Goal: Browse casually: Explore the website without a specific task or goal

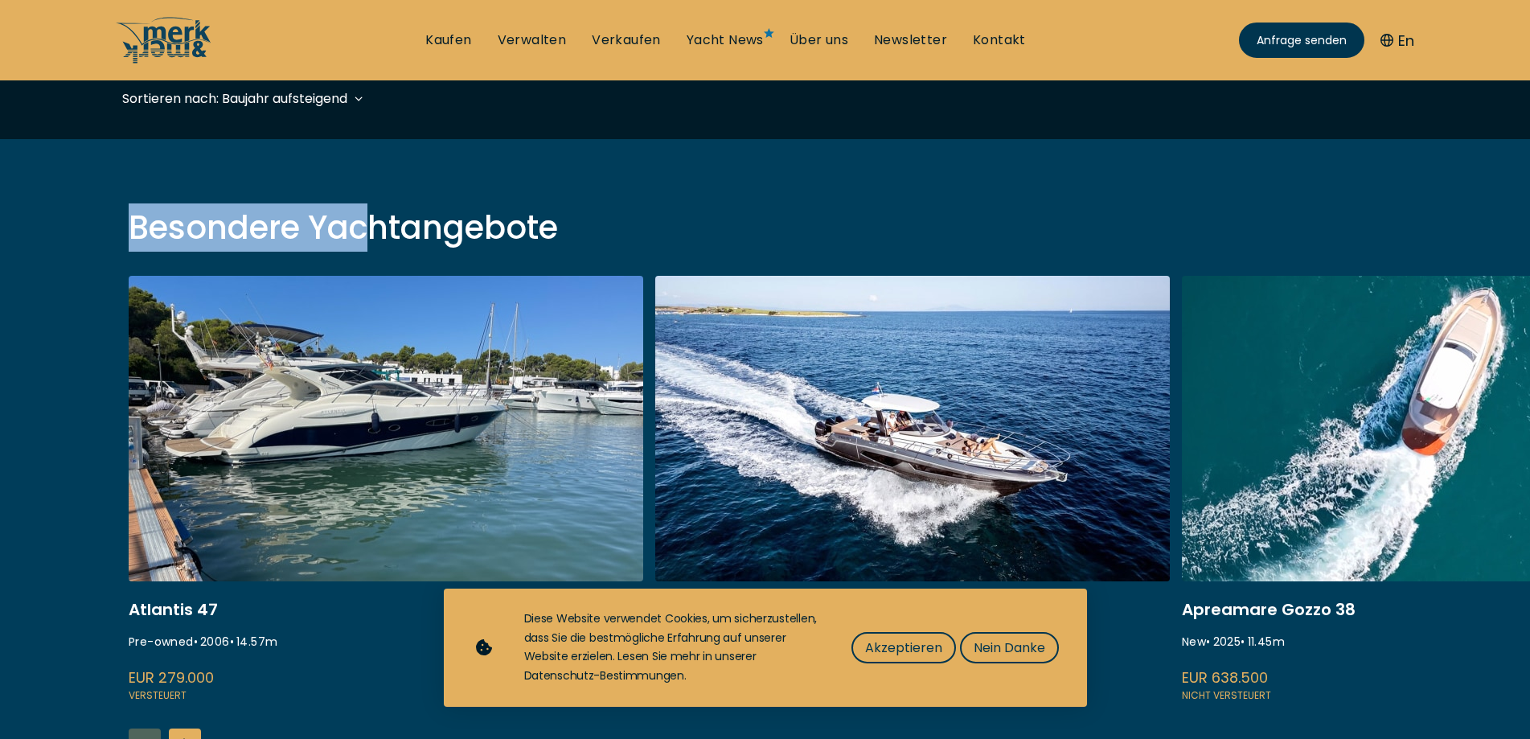
scroll to position [643, 0]
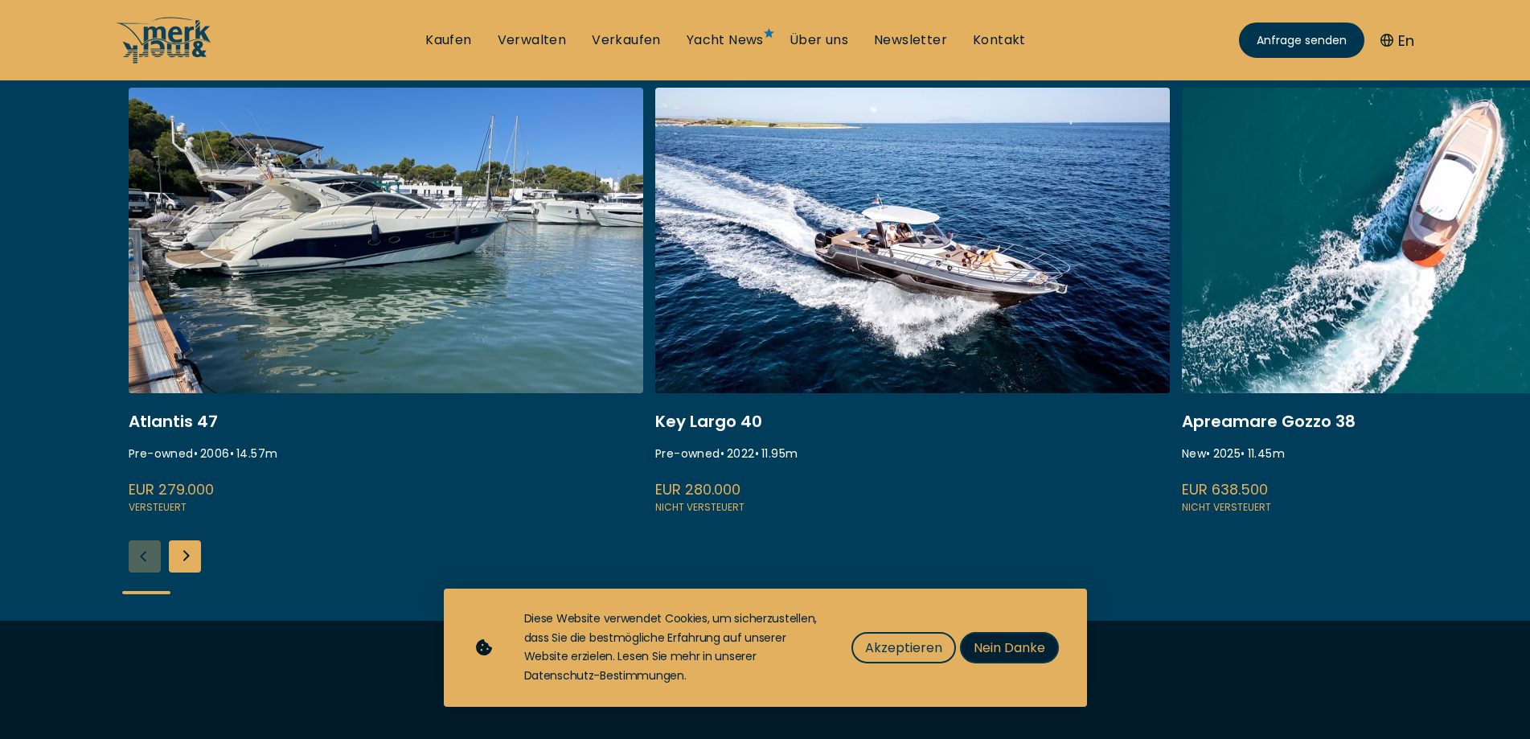
click at [1042, 650] on span "Nein Danke" at bounding box center [1010, 648] width 72 height 20
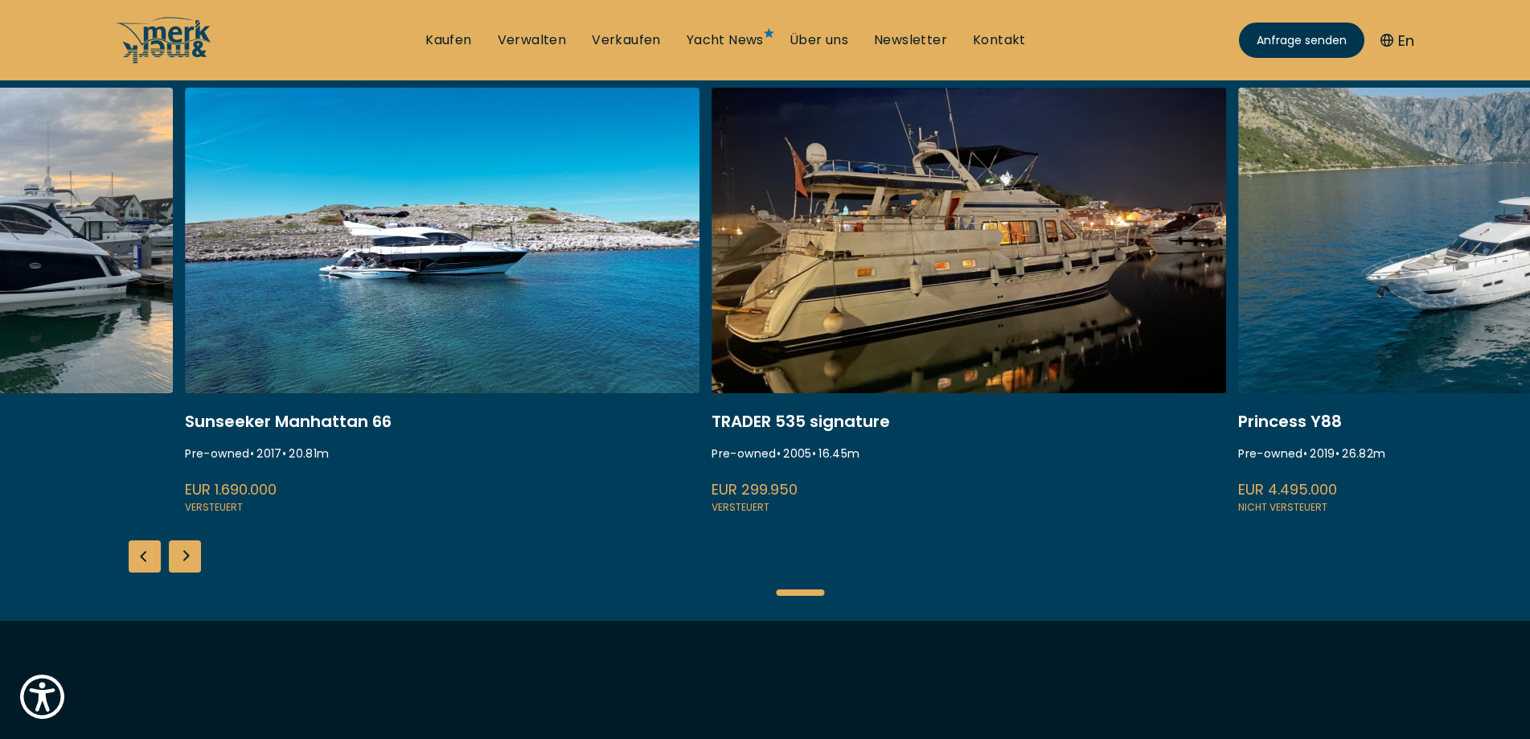
click at [800, 609] on div at bounding box center [765, 592] width 1286 height 40
drag, startPoint x: 589, startPoint y: 137, endPoint x: 503, endPoint y: 40, distance: 129.9
drag, startPoint x: 502, startPoint y: 51, endPoint x: 482, endPoint y: 40, distance: 22.3
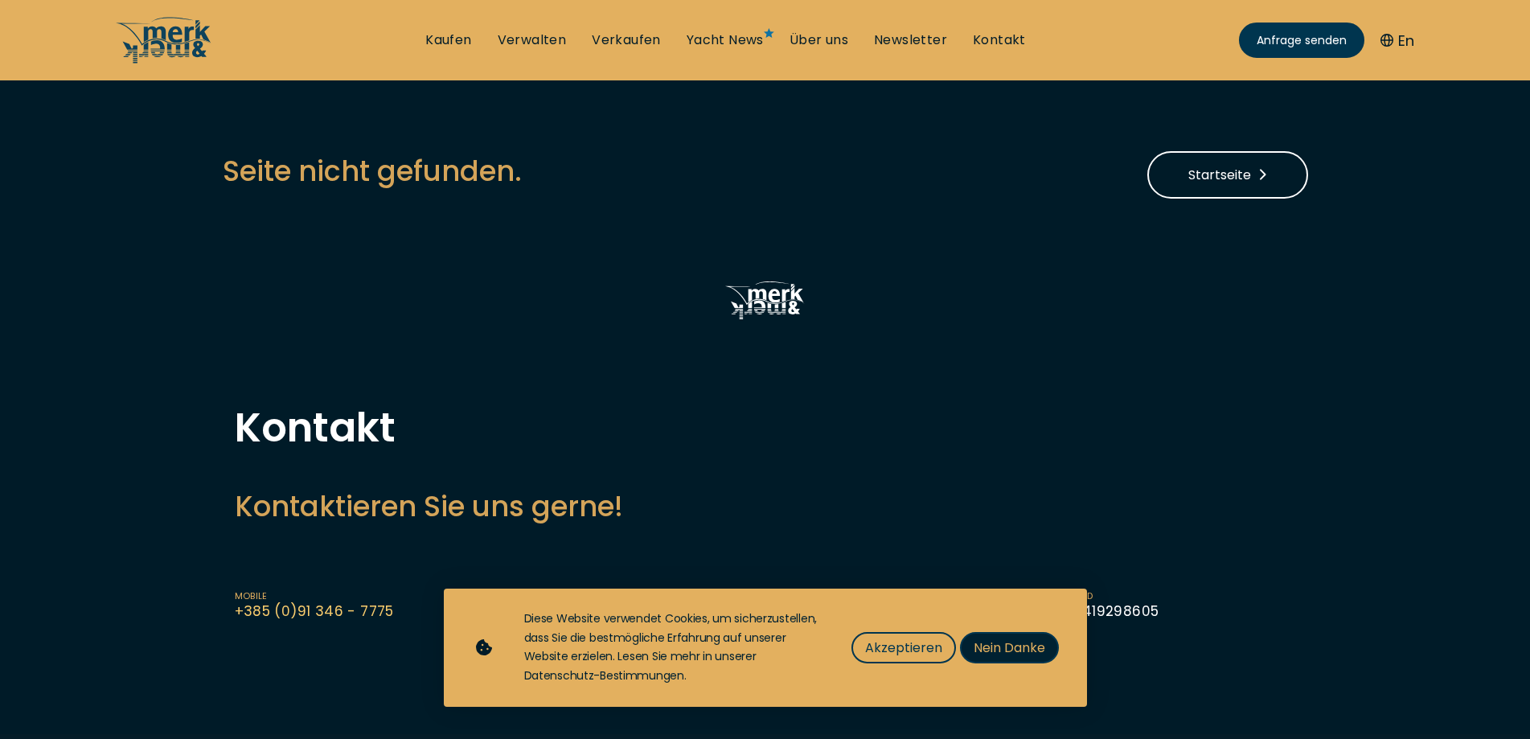
click at [1036, 640] on span "Nein Danke" at bounding box center [1010, 648] width 72 height 20
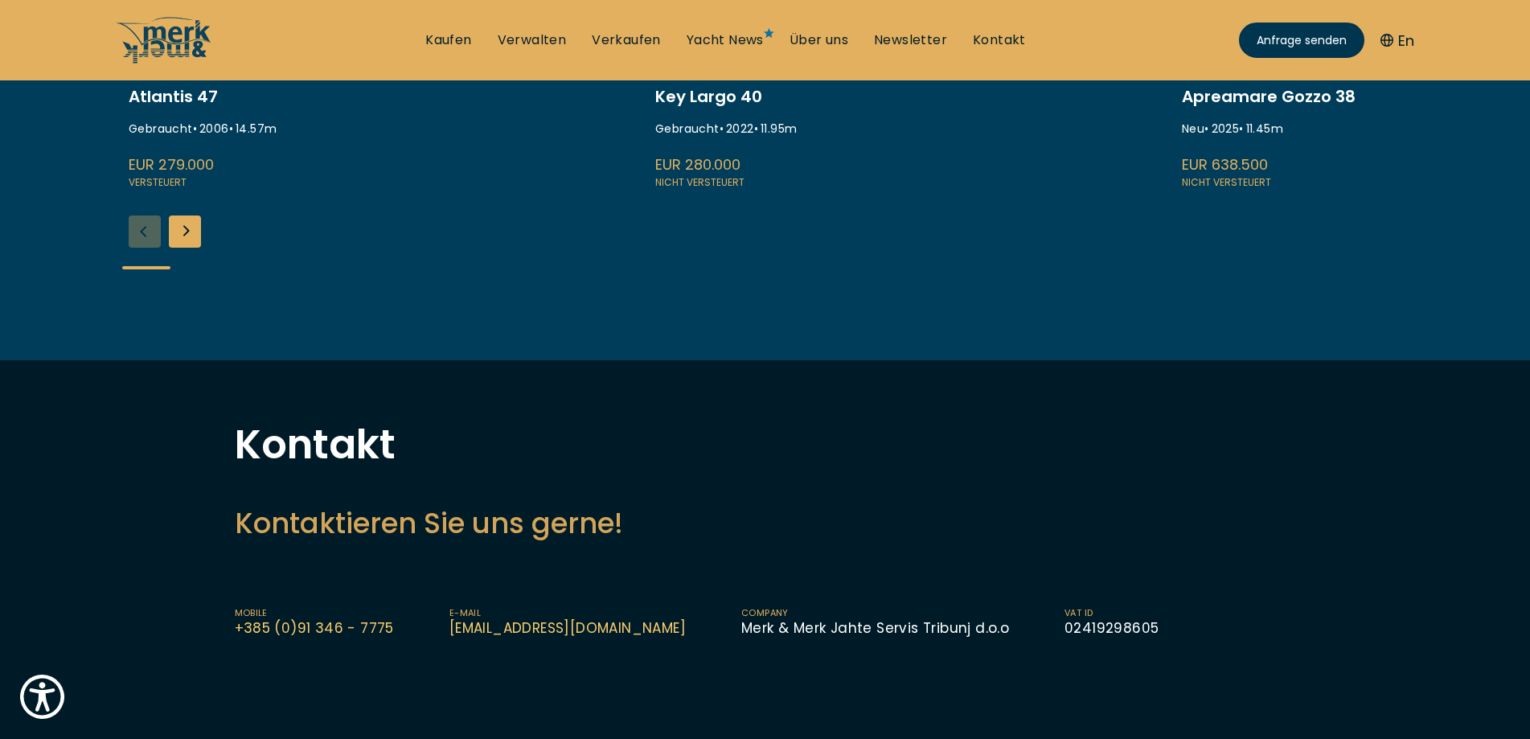
scroll to position [634, 0]
